Goal: Communication & Community: Answer question/provide support

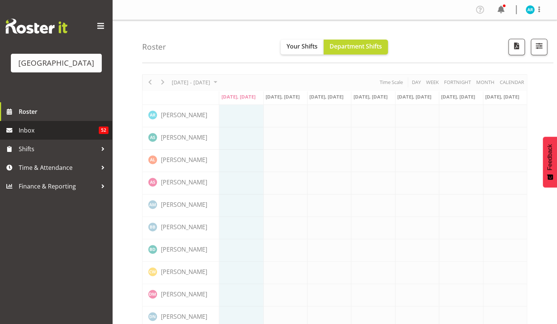
click at [81, 131] on span "Inbox" at bounding box center [59, 130] width 80 height 11
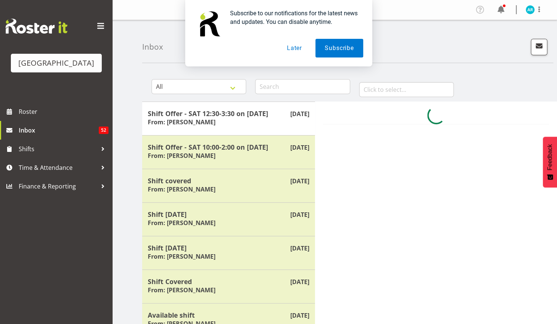
click at [299, 46] on button "Later" at bounding box center [294, 48] width 34 height 19
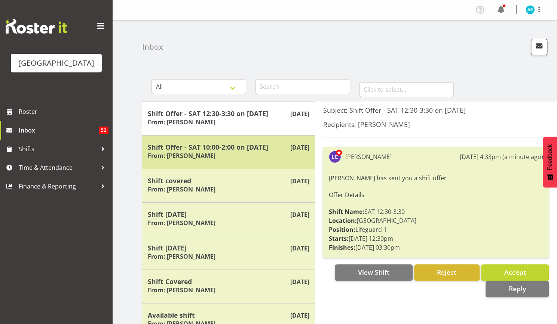
click at [270, 159] on div "Shift Offer - SAT 10:00-2:00 on 30/08/25 From: Laurie Cook" at bounding box center [228, 152] width 161 height 18
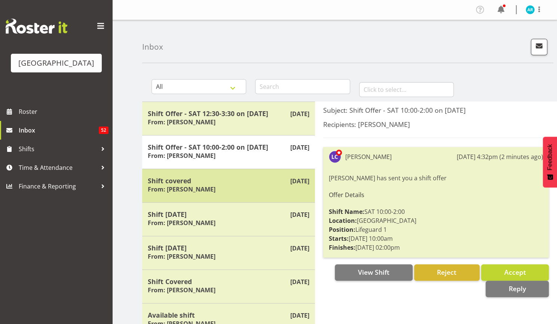
click at [278, 186] on div "Shift covered From: Jade Johnson" at bounding box center [228, 186] width 161 height 18
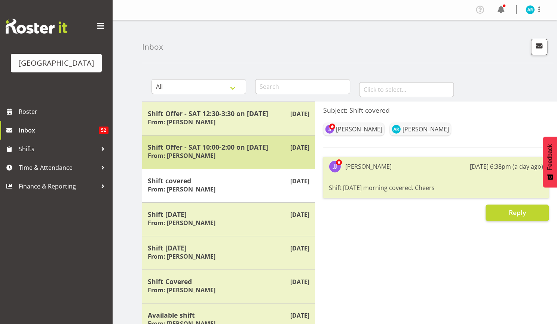
click at [278, 158] on div "Shift Offer - SAT 10:00-2:00 on 30/08/25 From: Laurie Cook" at bounding box center [228, 152] width 161 height 18
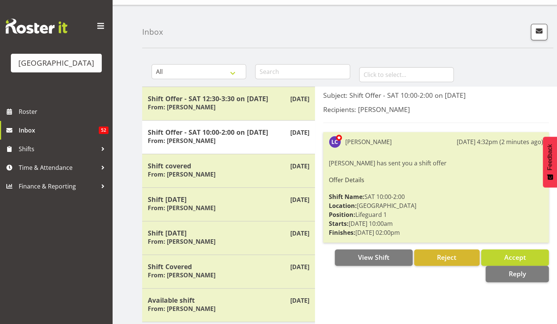
scroll to position [15, 0]
click at [394, 256] on button "View Shift" at bounding box center [373, 257] width 77 height 16
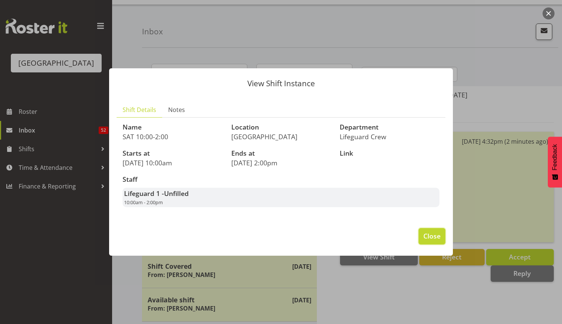
click at [425, 239] on span "Close" at bounding box center [432, 236] width 17 height 10
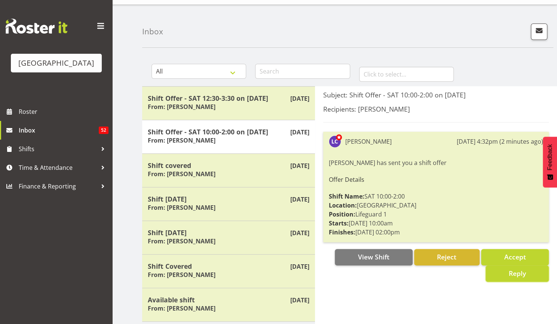
click at [487, 268] on button "Reply" at bounding box center [516, 274] width 63 height 16
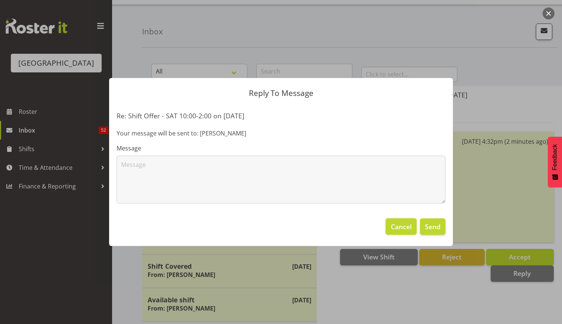
click at [404, 231] on span "Cancel" at bounding box center [401, 227] width 21 height 10
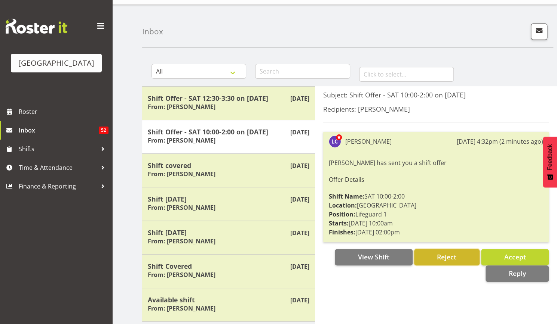
click at [448, 256] on span "Reject" at bounding box center [446, 257] width 19 height 9
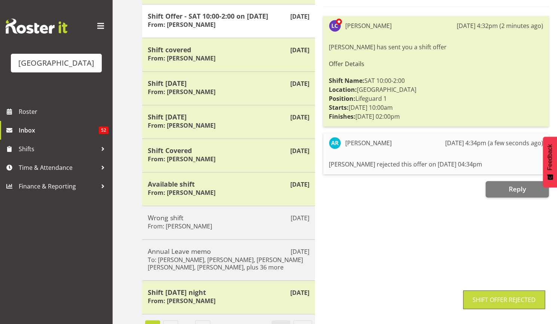
scroll to position [135, 0]
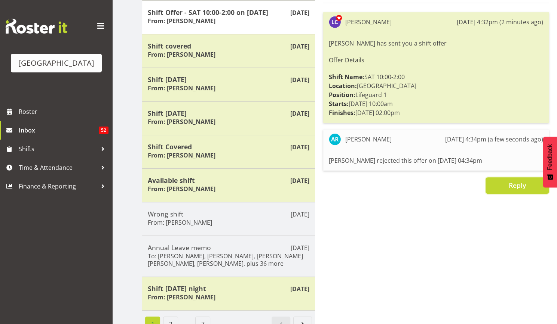
click at [513, 189] on span "Reply" at bounding box center [516, 185] width 17 height 9
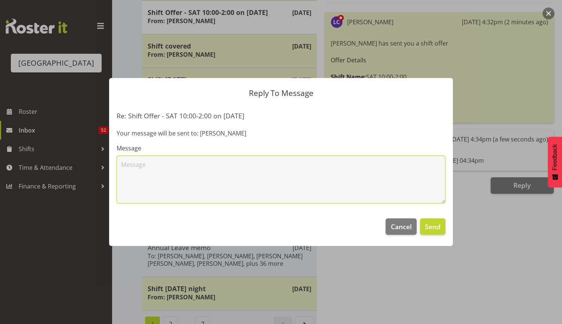
click at [202, 173] on textarea at bounding box center [281, 180] width 329 height 48
click at [194, 167] on textarea "Sorry, I'm on hockey tournment in Nelson!" at bounding box center [281, 180] width 329 height 48
click at [260, 168] on textarea "Sorry, I'm on hockey tournament in Nelson!" at bounding box center [281, 180] width 329 height 48
type textarea "Sorry, I'm on hockey tournament in Nelson!"
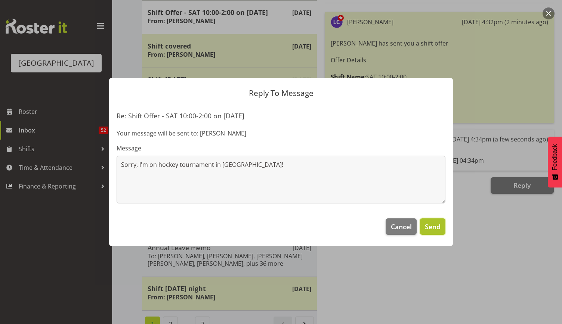
click at [431, 226] on span "Send" at bounding box center [433, 227] width 16 height 10
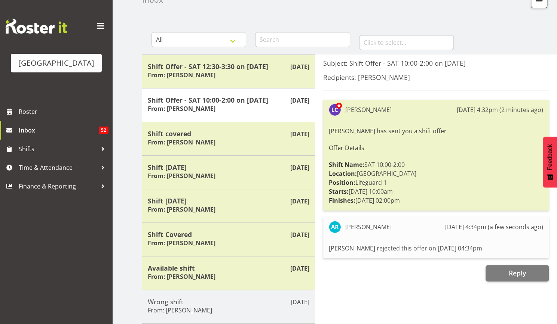
scroll to position [36, 0]
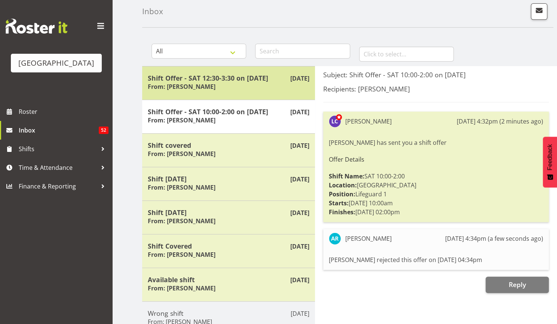
click at [272, 84] on div "Shift Offer - SAT 12:30-3:30 on 30/08/25 From: Laurie Cook" at bounding box center [228, 83] width 161 height 18
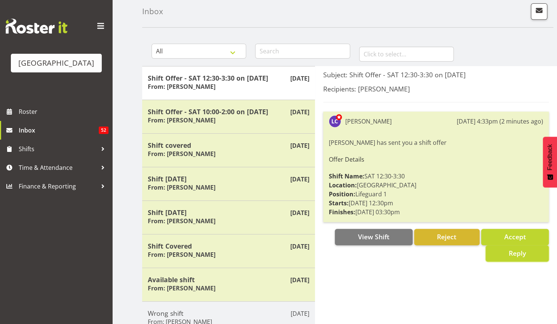
click at [528, 256] on button "Reply" at bounding box center [516, 254] width 63 height 16
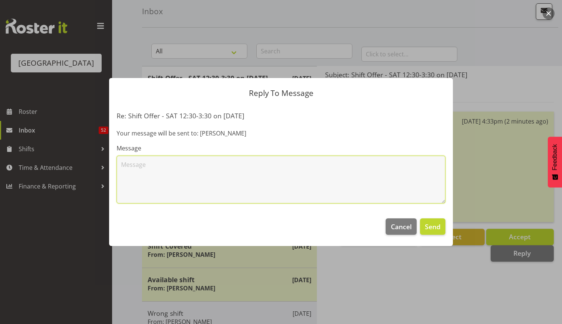
click at [199, 160] on textarea at bounding box center [281, 180] width 329 height 48
type textarea "Sorry, I'm on hockey tournament in Nelson!"
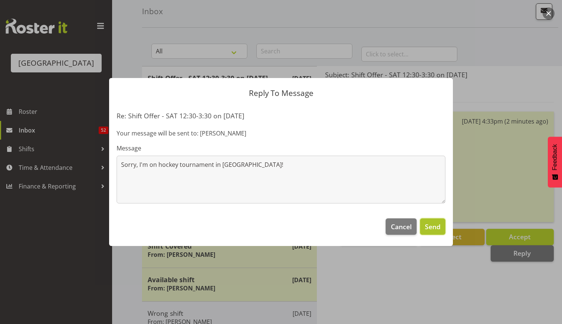
click at [435, 227] on span "Send" at bounding box center [433, 227] width 16 height 10
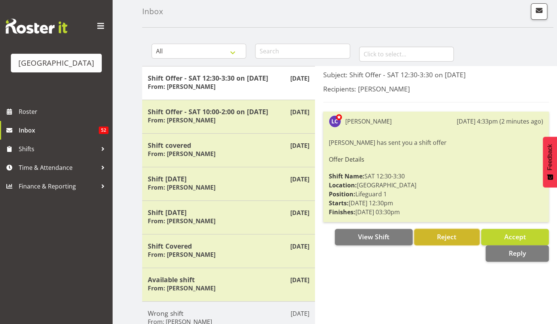
click at [451, 239] on span "Reject" at bounding box center [446, 237] width 19 height 9
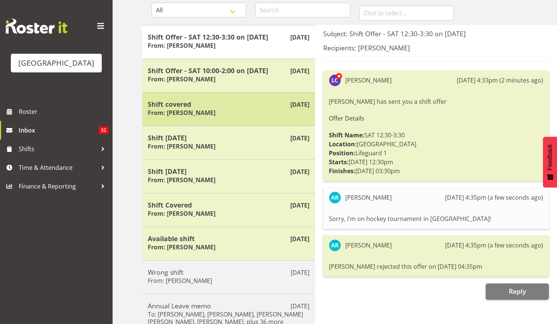
scroll to position [0, 0]
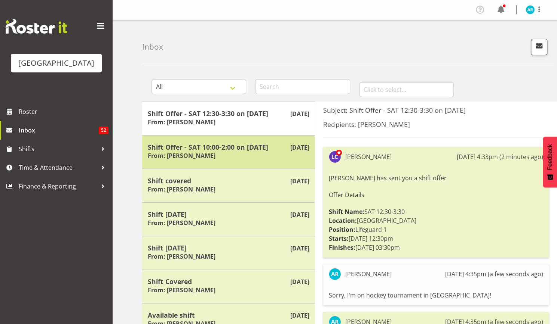
click at [285, 155] on div "Shift Offer - SAT 10:00-2:00 on 30/08/25 From: Laurie Cook" at bounding box center [228, 152] width 161 height 18
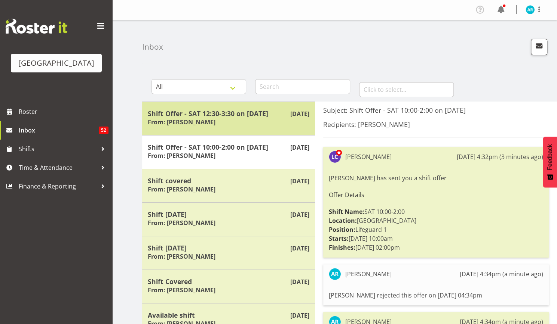
click at [246, 116] on h5 "Shift Offer - SAT 12:30-3:30 on 30/08/25" at bounding box center [228, 114] width 161 height 8
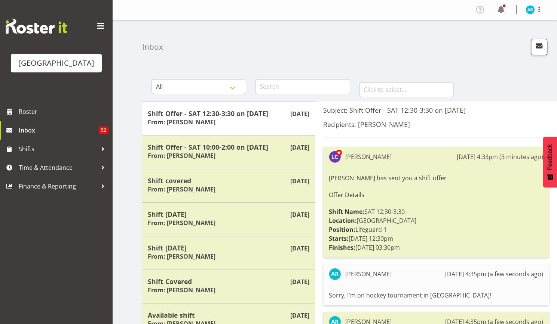
click at [433, 130] on div "Recipients: Addison Robertson" at bounding box center [435, 129] width 225 height 18
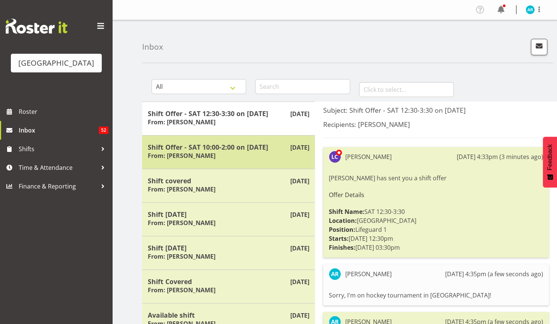
click at [218, 156] on div "Shift Offer - SAT 10:00-2:00 on 30/08/25 From: Laurie Cook" at bounding box center [228, 152] width 161 height 18
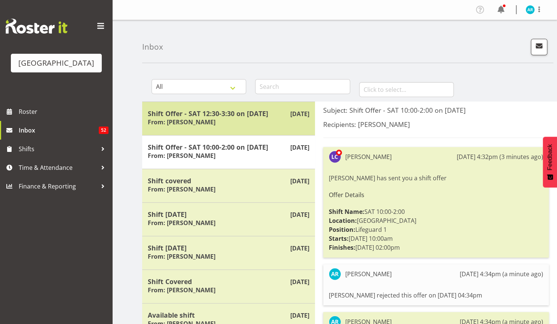
click at [271, 121] on div "Shift Offer - SAT 12:30-3:30 on 30/08/25 From: Laurie Cook" at bounding box center [228, 119] width 161 height 18
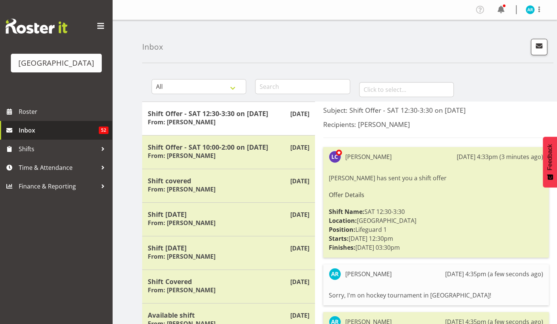
click at [96, 134] on span "Inbox" at bounding box center [59, 130] width 80 height 11
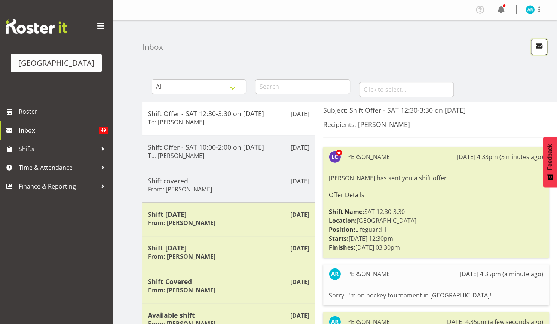
click at [539, 51] on span "button" at bounding box center [539, 46] width 3 height 9
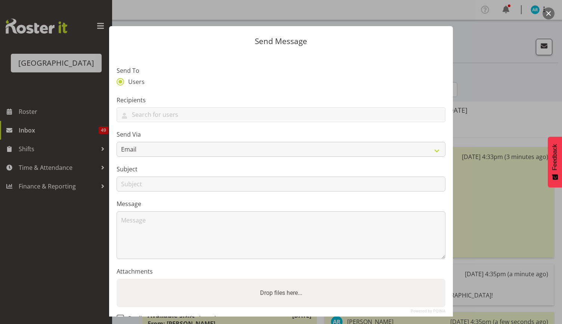
click at [503, 66] on div at bounding box center [281, 162] width 562 height 324
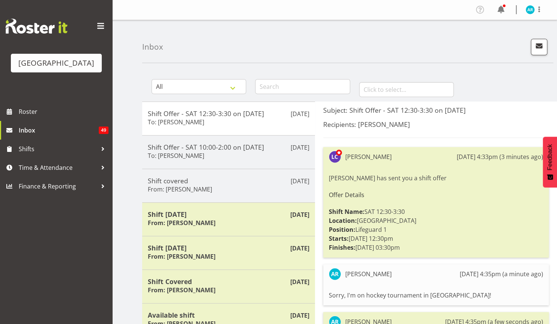
click at [100, 31] on span at bounding box center [101, 26] width 12 height 12
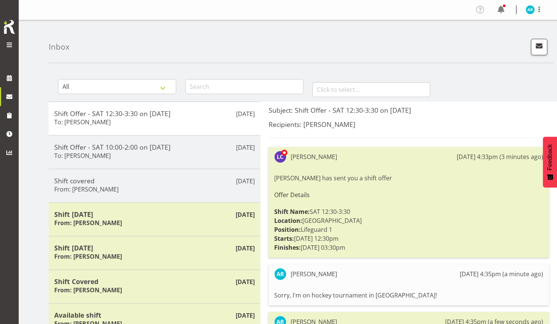
click at [1, 46] on div "[GEOGRAPHIC_DATA]" at bounding box center [9, 34] width 19 height 69
click at [12, 43] on span at bounding box center [9, 44] width 9 height 9
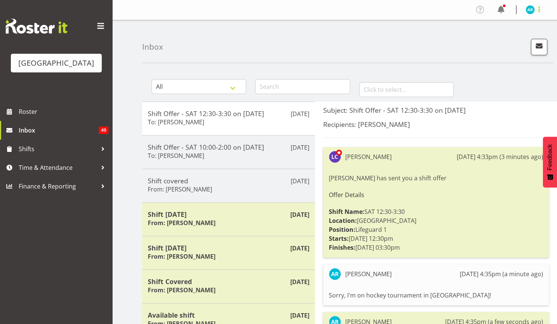
click at [538, 6] on span at bounding box center [538, 9] width 9 height 9
click at [506, 41] on link "Log Out" at bounding box center [507, 39] width 72 height 13
